Goal: Use online tool/utility: Utilize a website feature to perform a specific function

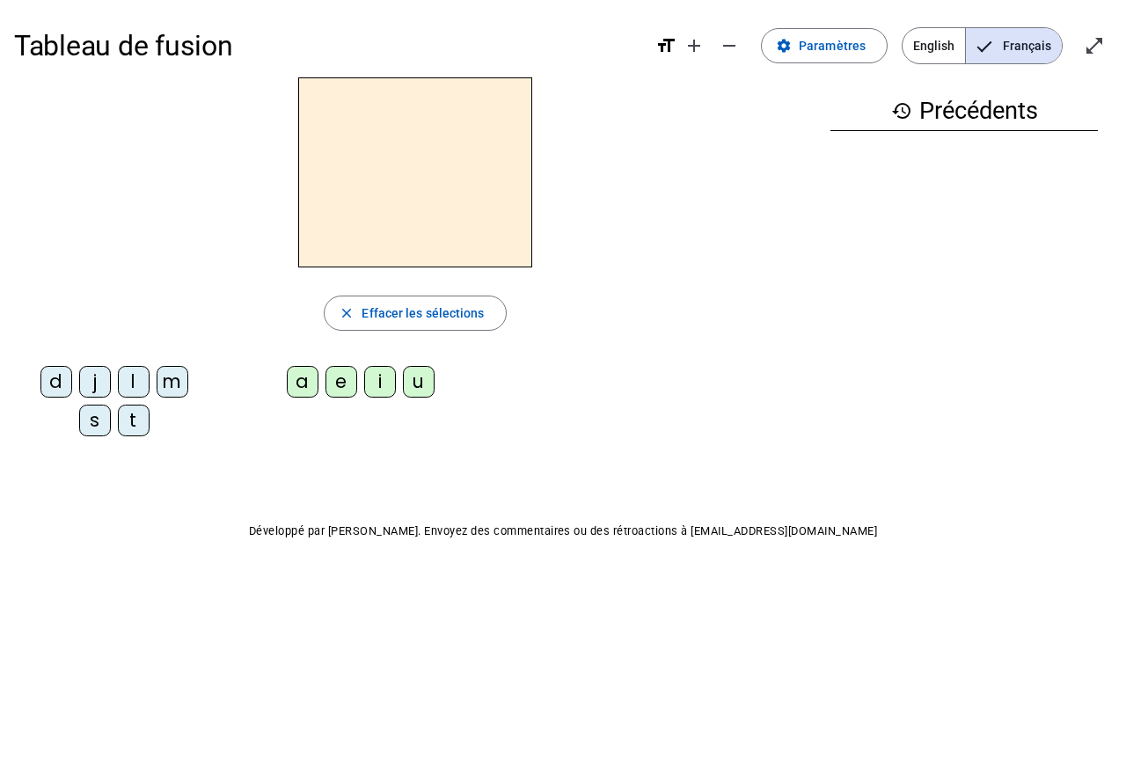
click at [89, 434] on div "s" at bounding box center [95, 421] width 32 height 32
click at [337, 394] on div "e" at bounding box center [341, 382] width 32 height 32
click at [369, 396] on div "i" at bounding box center [380, 382] width 32 height 32
click at [341, 392] on div "e" at bounding box center [341, 382] width 32 height 32
click at [131, 376] on div "l" at bounding box center [134, 382] width 32 height 32
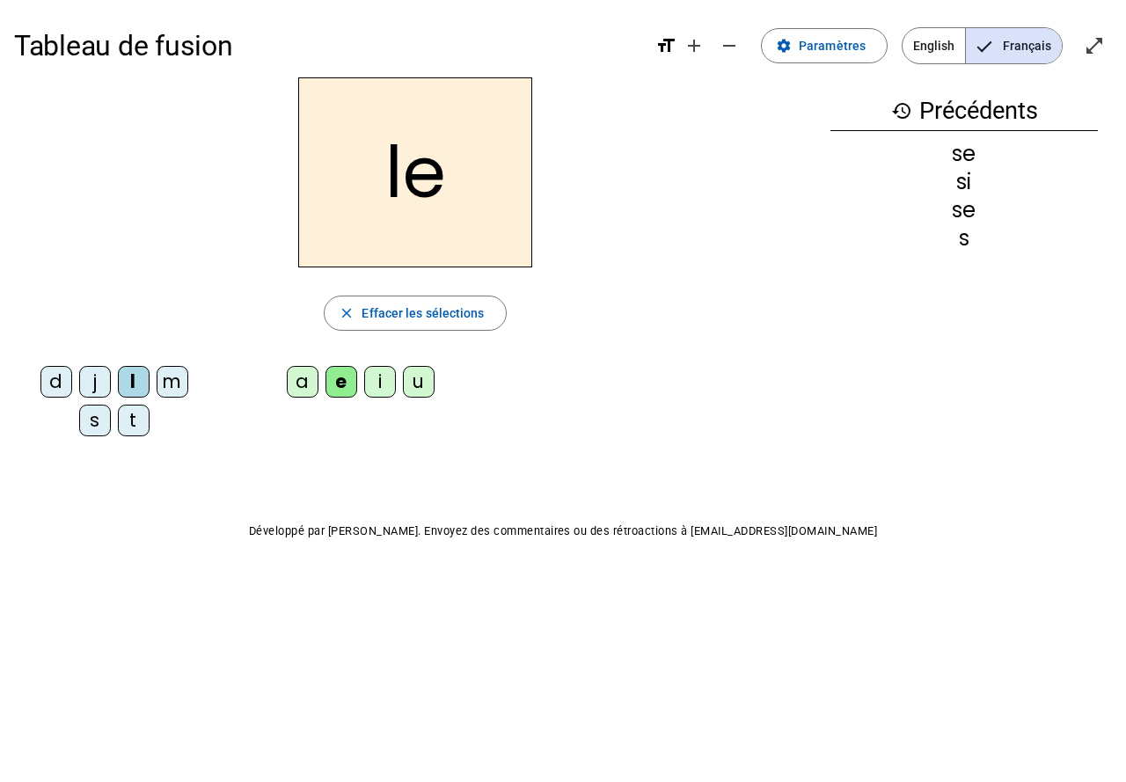
click at [422, 389] on div "u" at bounding box center [419, 382] width 32 height 32
drag, startPoint x: 55, startPoint y: 470, endPoint x: 347, endPoint y: 597, distance: 319.4
click at [347, 597] on div "Tableau de fusion format_size add remove settings Paramètres English Français o…" at bounding box center [563, 317] width 1126 height 635
click at [119, 459] on div "Tableau de fusion format_size add remove settings Paramètres English Français o…" at bounding box center [563, 317] width 1126 height 635
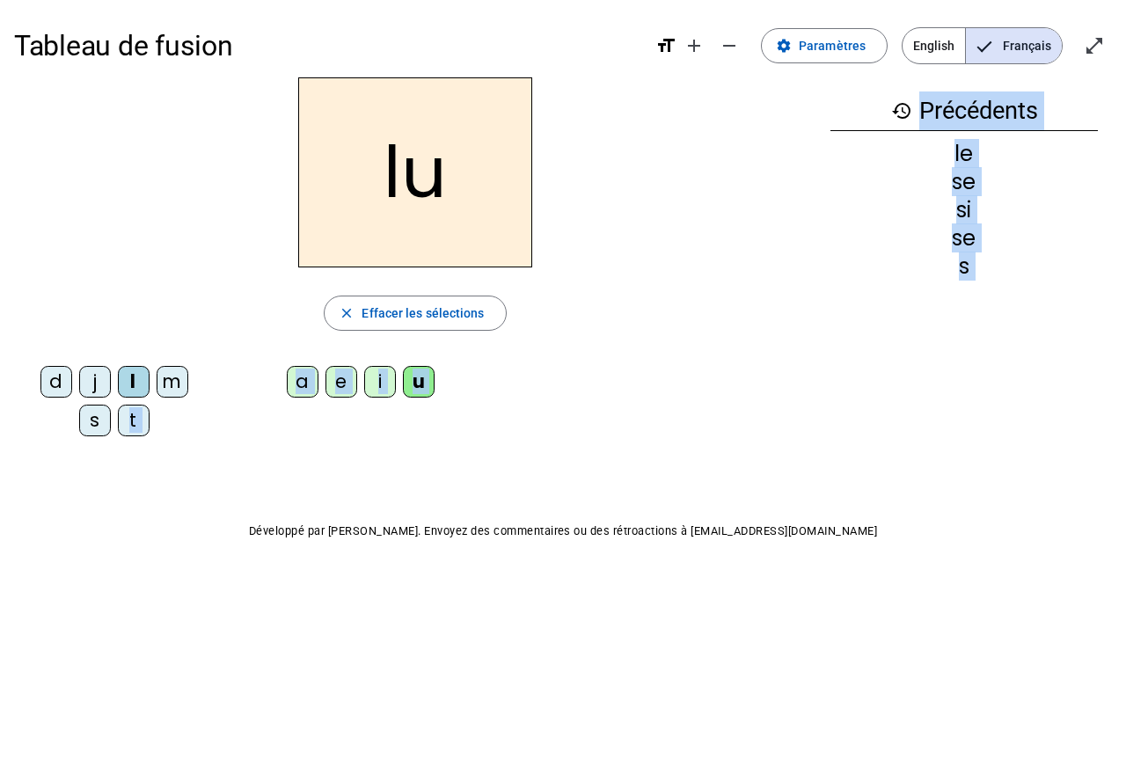
drag, startPoint x: 275, startPoint y: 687, endPoint x: 68, endPoint y: 390, distance: 362.6
click at [275, 687] on body "Tableau de fusion format_size add remove settings Paramètres English Français o…" at bounding box center [563, 391] width 1126 height 782
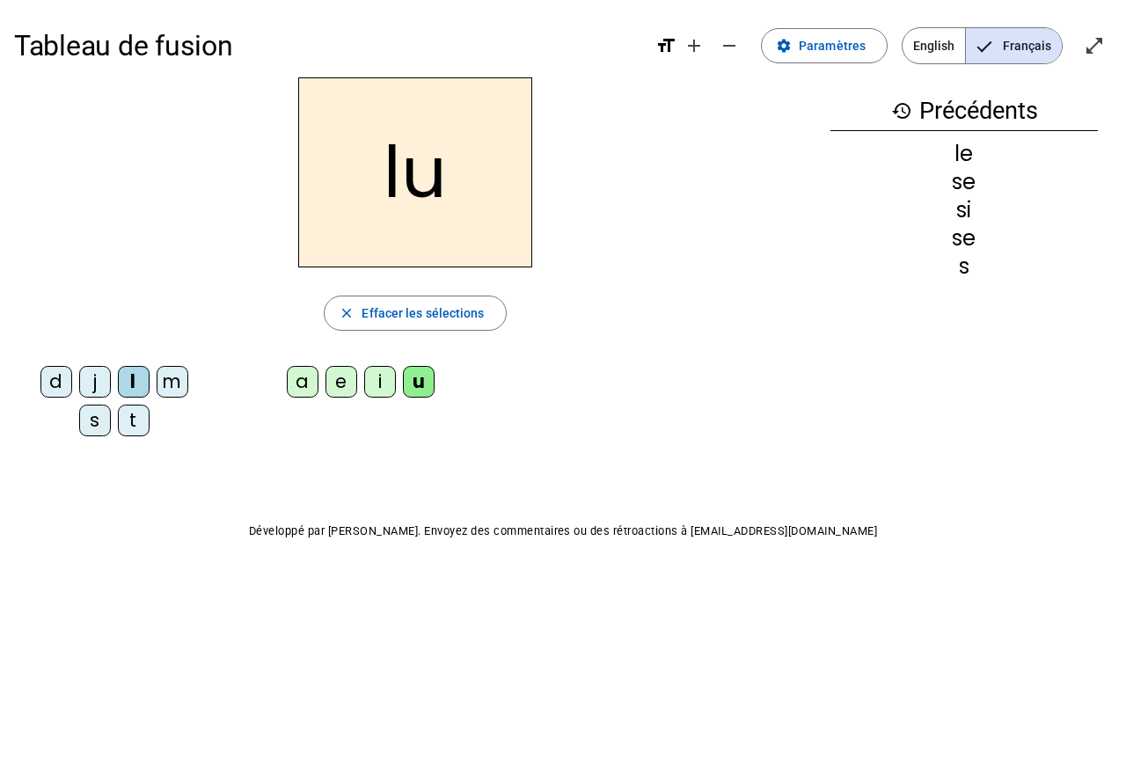
drag, startPoint x: 88, startPoint y: 509, endPoint x: 55, endPoint y: 431, distance: 84.8
click at [106, 550] on div "Tableau de fusion format_size add remove settings Paramètres English Français o…" at bounding box center [563, 317] width 1126 height 635
click at [66, 383] on div "d" at bounding box center [56, 382] width 32 height 32
click at [67, 389] on div "d" at bounding box center [56, 382] width 32 height 32
click at [351, 383] on div "e" at bounding box center [341, 382] width 32 height 32
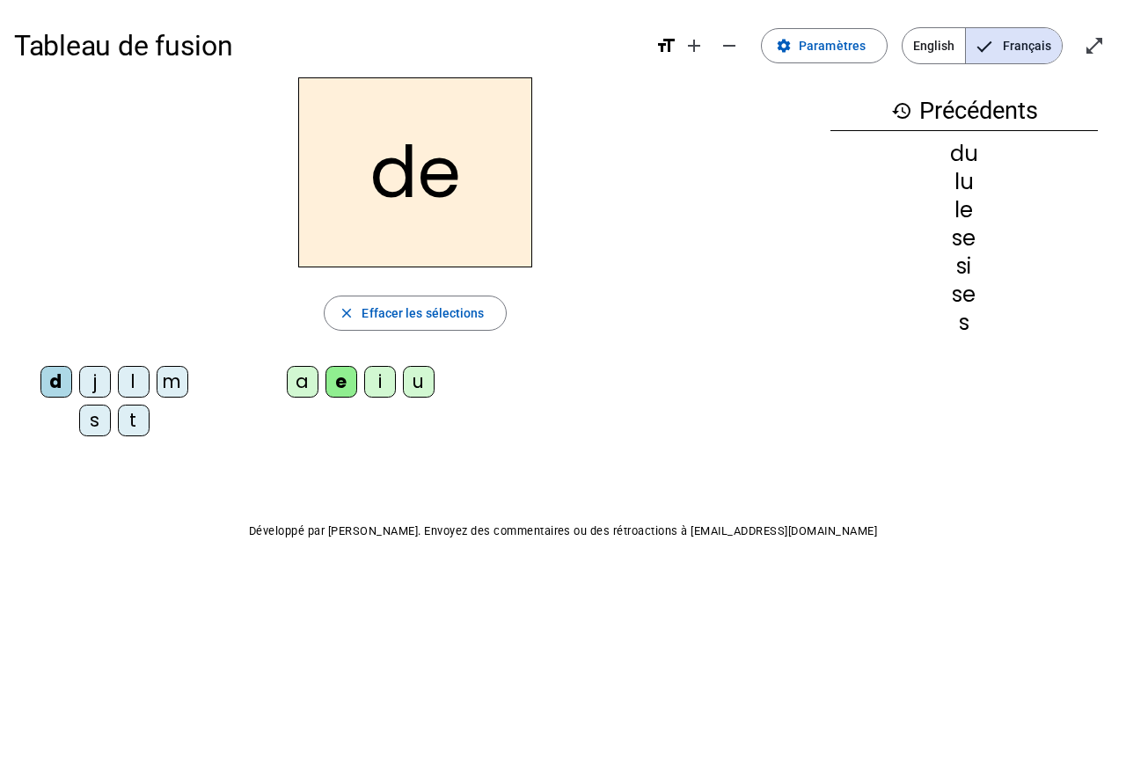
click at [138, 421] on div "t" at bounding box center [134, 421] width 32 height 32
click at [174, 384] on div "m" at bounding box center [173, 382] width 32 height 32
click at [91, 394] on div "j" at bounding box center [95, 382] width 32 height 32
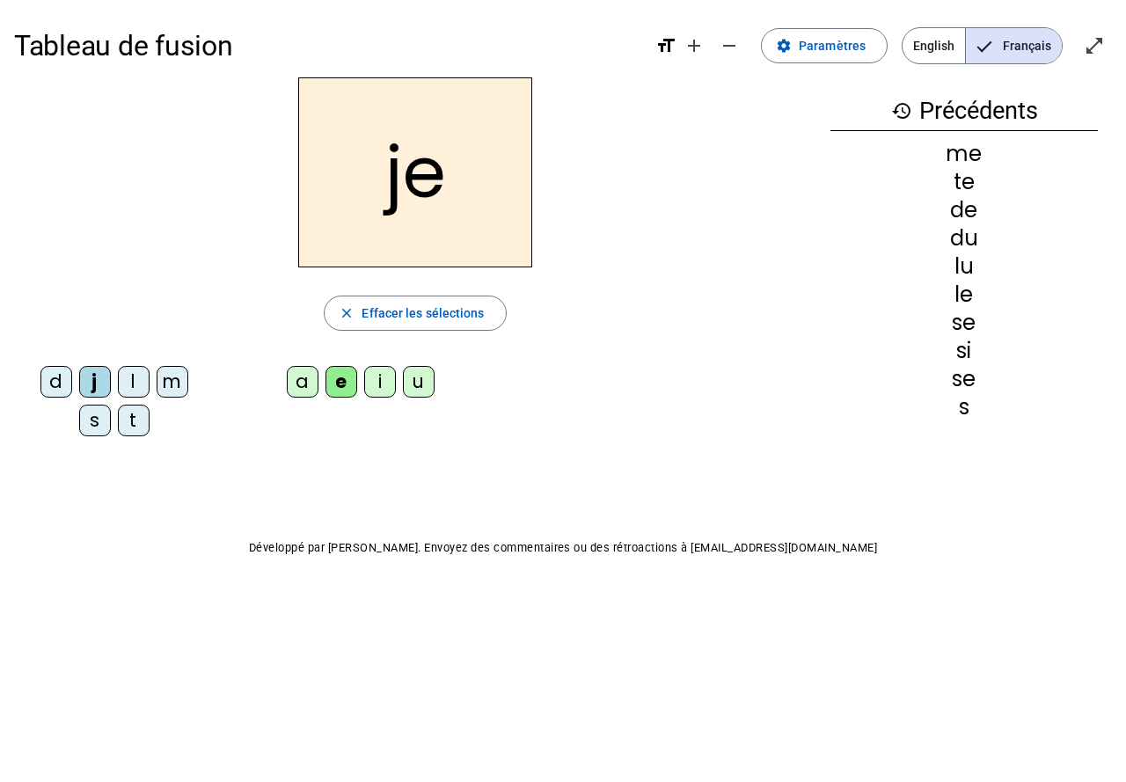
click at [383, 389] on div "i" at bounding box center [380, 382] width 32 height 32
click at [422, 385] on div "u" at bounding box center [419, 382] width 32 height 32
click at [135, 384] on div "l" at bounding box center [134, 382] width 32 height 32
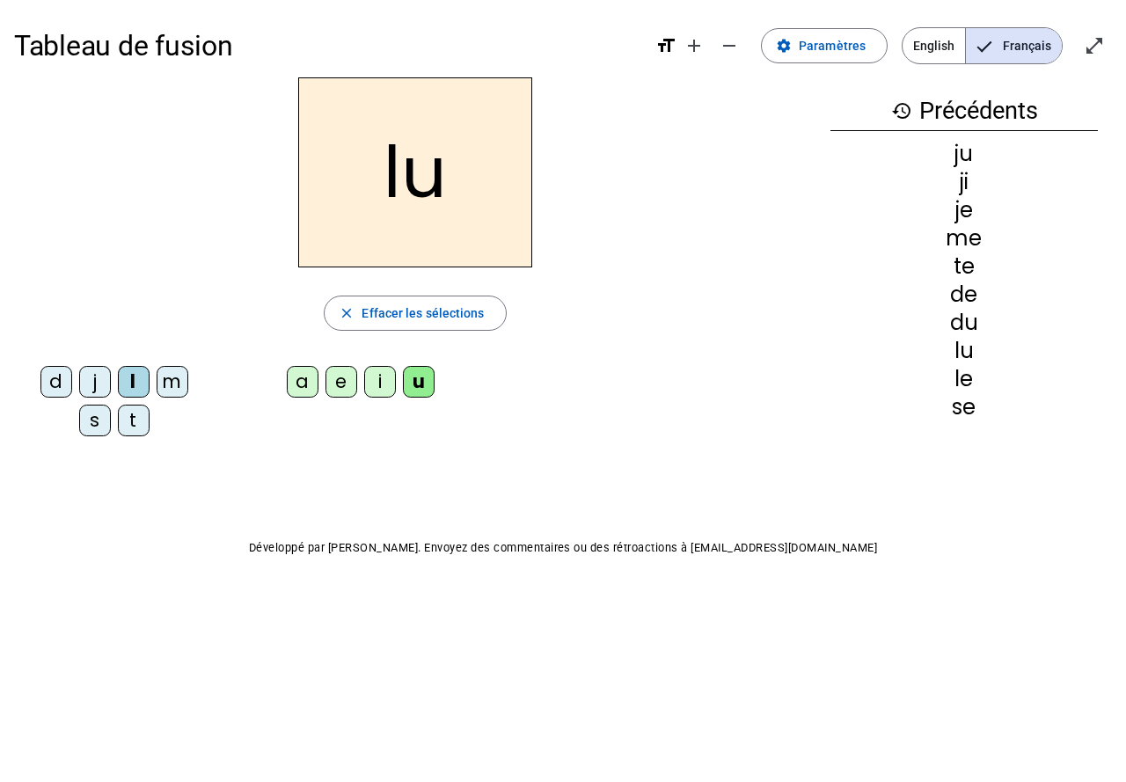
click at [137, 413] on div "t" at bounding box center [134, 421] width 32 height 32
